Goal: Task Accomplishment & Management: Complete application form

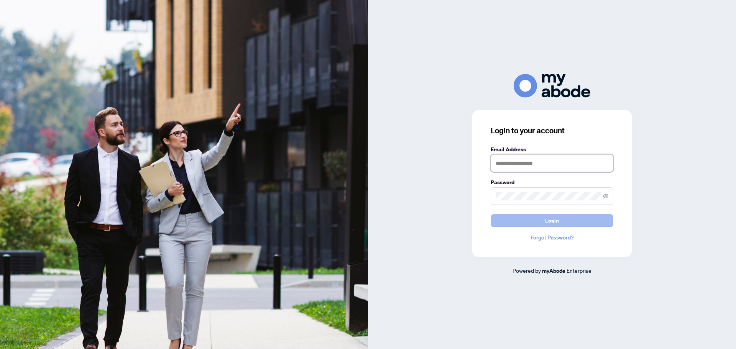
type input "**********"
click at [562, 221] on button "Login" at bounding box center [551, 220] width 123 height 13
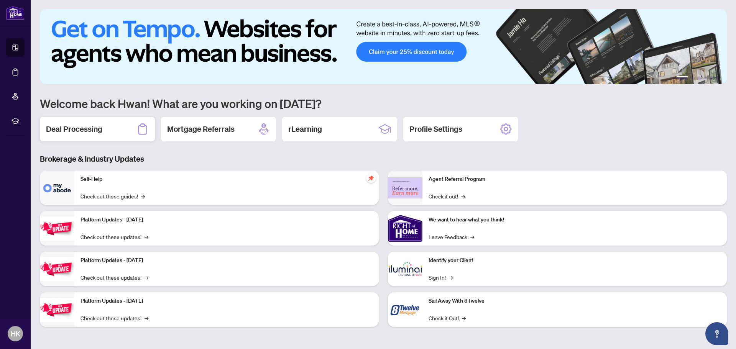
click at [93, 124] on h2 "Deal Processing" at bounding box center [74, 129] width 56 height 11
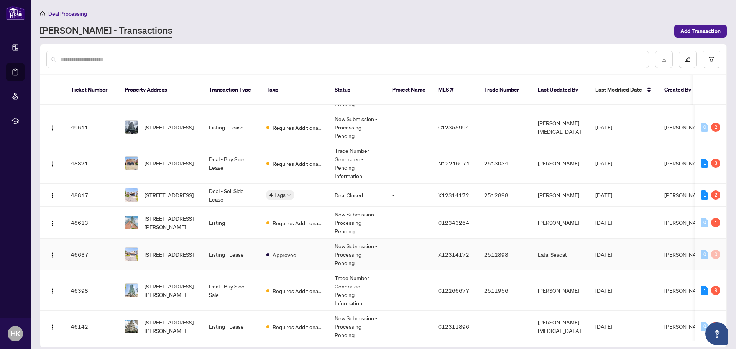
scroll to position [77, 0]
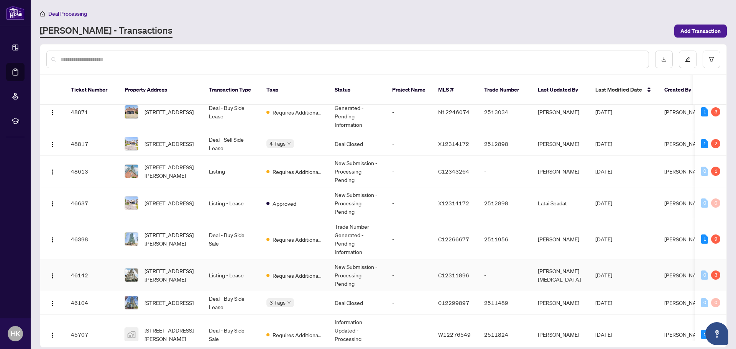
click at [179, 267] on span "3713-251 Jarvis St, Toronto, Ontario M5B 0C3, Canada" at bounding box center [170, 275] width 52 height 17
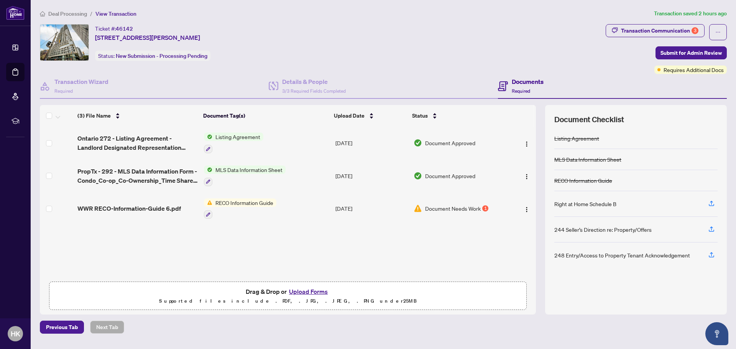
click at [315, 290] on button "Upload Forms" at bounding box center [308, 292] width 43 height 10
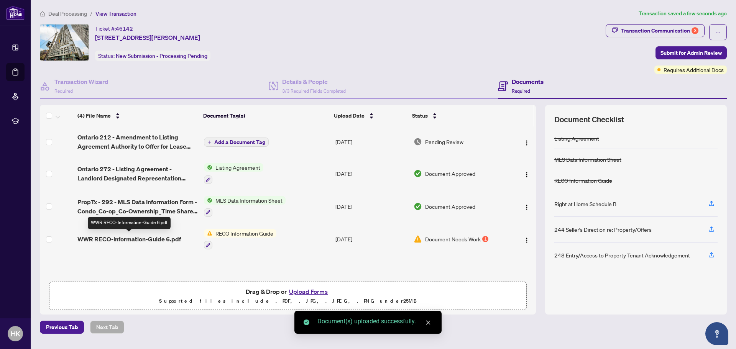
click at [149, 239] on span "WWR RECO-Information-Guide 6.pdf" at bounding box center [128, 238] width 103 height 9
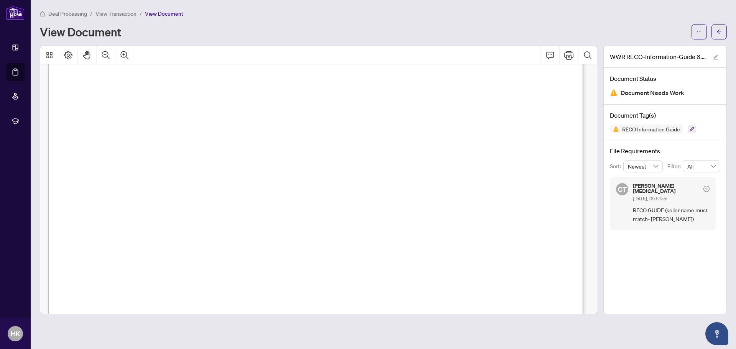
scroll to position [8703, 0]
click at [723, 31] on button "button" at bounding box center [718, 31] width 15 height 15
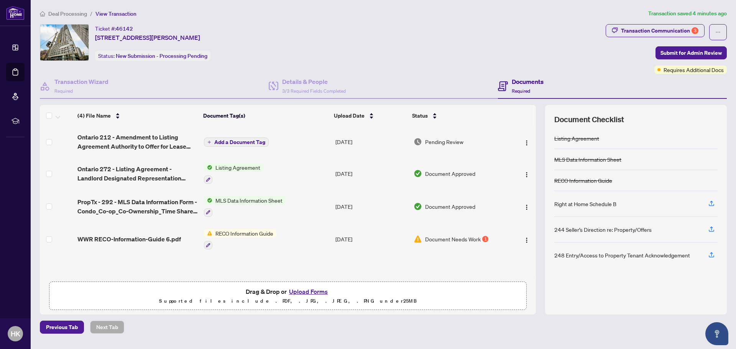
click at [312, 293] on button "Upload Forms" at bounding box center [308, 292] width 43 height 10
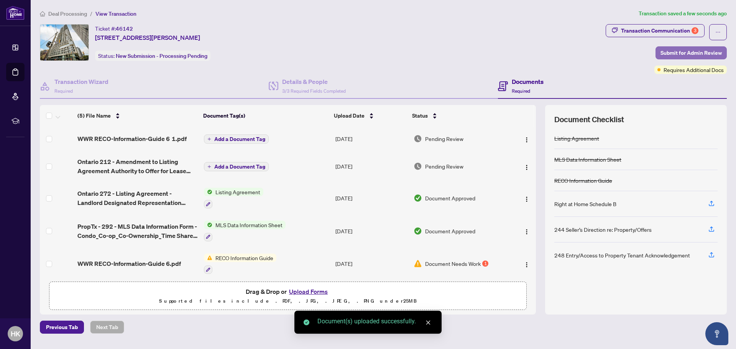
click at [666, 46] on button "Submit for Admin Review" at bounding box center [690, 52] width 71 height 13
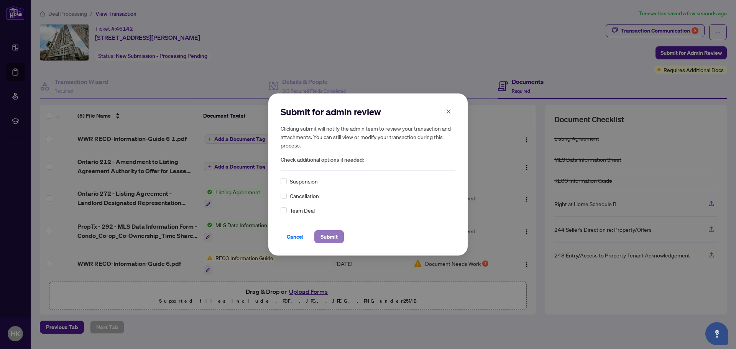
click at [330, 235] on span "Submit" at bounding box center [328, 237] width 17 height 12
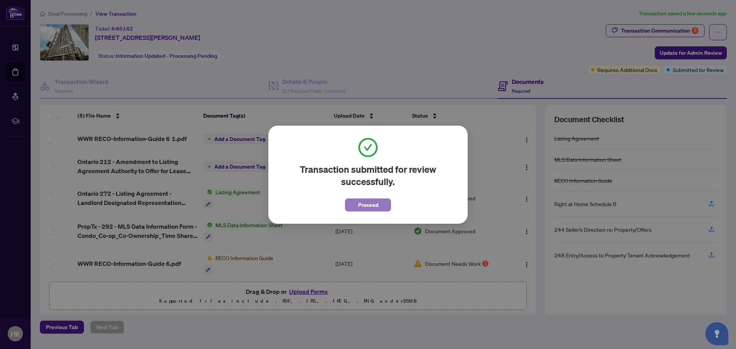
click at [360, 202] on span "Proceed" at bounding box center [368, 205] width 20 height 12
